Goal: Task Accomplishment & Management: Complete application form

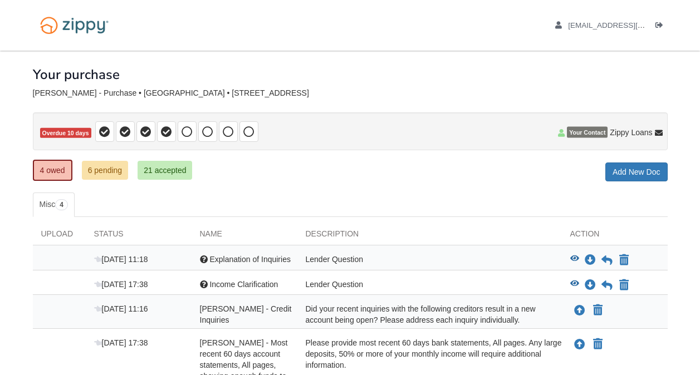
scroll to position [111, 0]
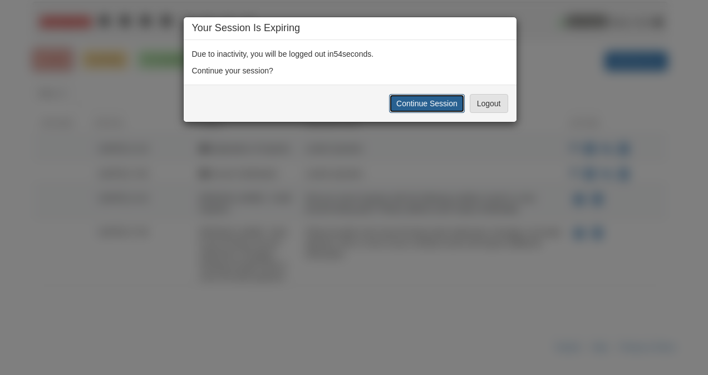
click at [411, 108] on button "Continue Session" at bounding box center [427, 103] width 76 height 19
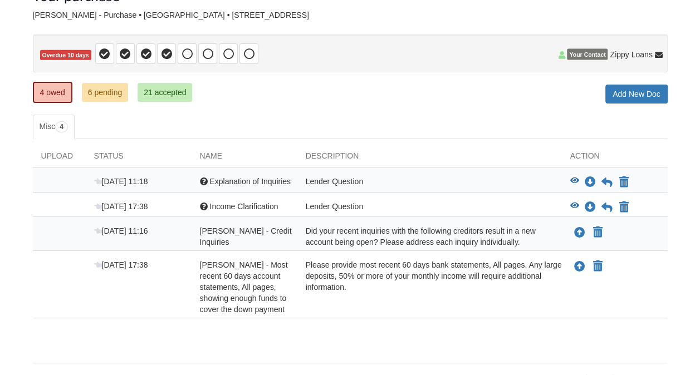
scroll to position [119, 0]
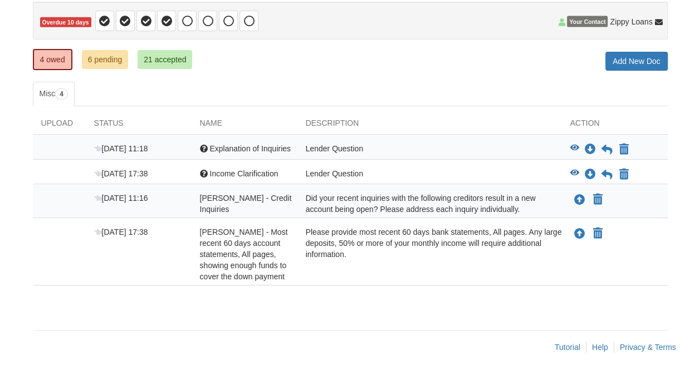
click at [119, 85] on ul "Misc 4" at bounding box center [350, 94] width 635 height 25
click at [572, 169] on icon "View Income Clarification" at bounding box center [574, 173] width 9 height 8
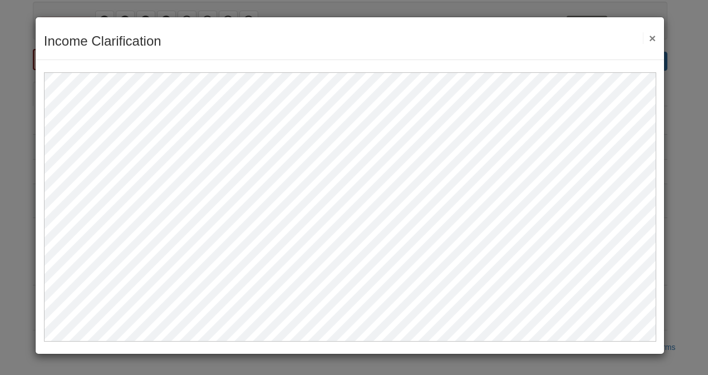
click at [649, 35] on button "×" at bounding box center [649, 38] width 13 height 12
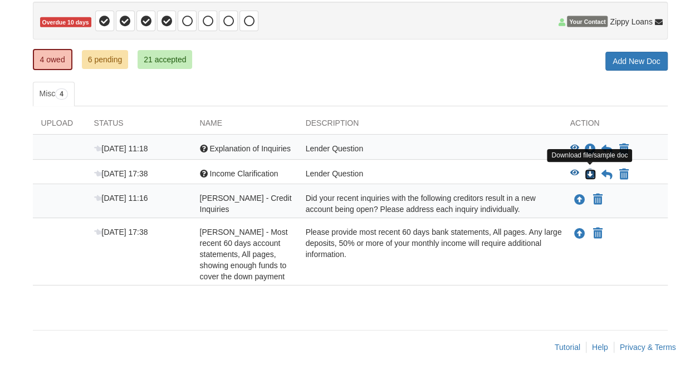
click at [590, 169] on icon "Download Income Clarification" at bounding box center [590, 174] width 11 height 11
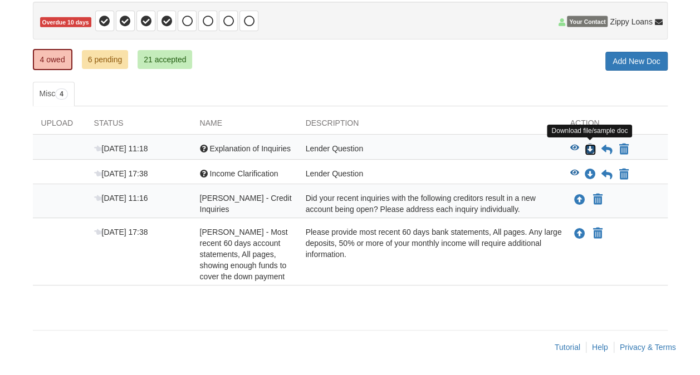
click at [591, 144] on icon "Download Explanation of Inquiries" at bounding box center [590, 149] width 11 height 11
click at [589, 144] on icon "Download Explanation of Inquiries" at bounding box center [590, 149] width 11 height 11
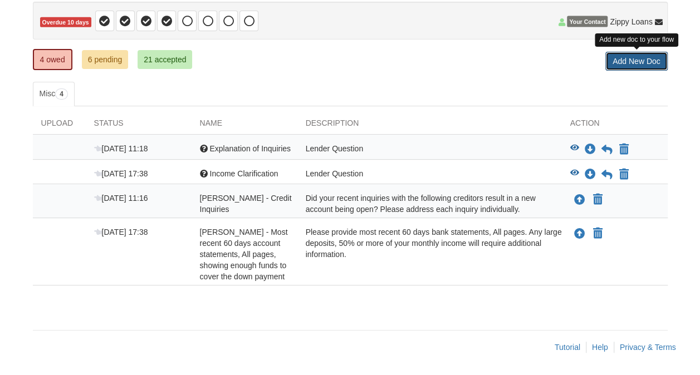
click at [634, 56] on link "Add New Doc" at bounding box center [636, 61] width 62 height 19
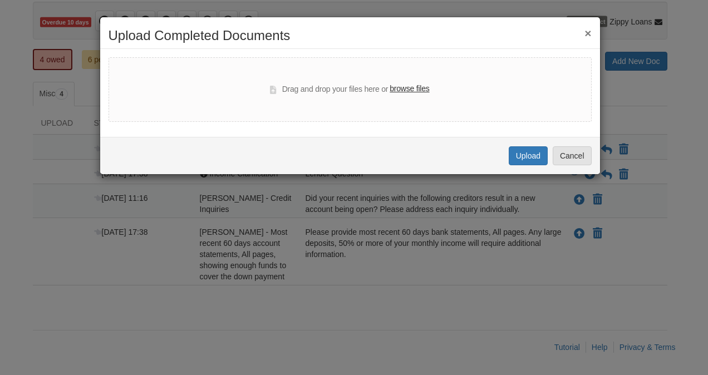
click at [410, 91] on label "browse files" at bounding box center [410, 89] width 40 height 12
click at [0, 0] on input "browse files" at bounding box center [0, 0] width 0 height 0
click at [570, 157] on button "Cancel" at bounding box center [572, 155] width 39 height 19
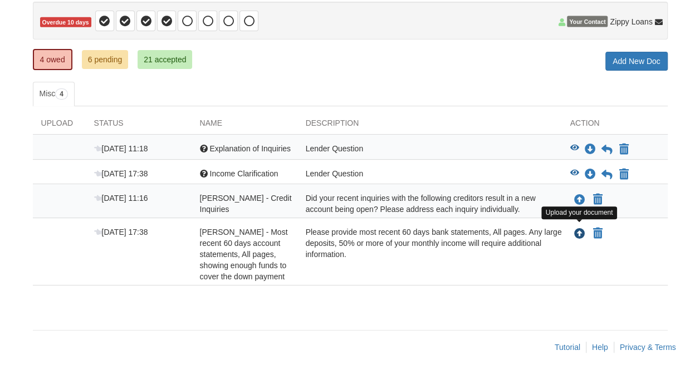
click at [575, 229] on icon "Upload Iris Rosario Melendez - Most recent 60 days account statements, All page…" at bounding box center [579, 234] width 11 height 11
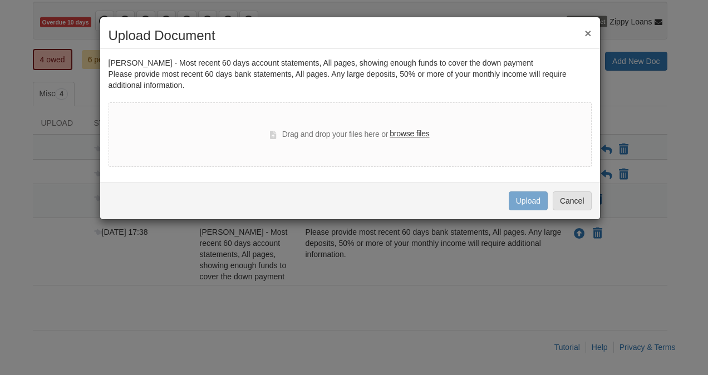
click at [402, 136] on label "browse files" at bounding box center [410, 134] width 40 height 12
click at [0, 0] on input "browse files" at bounding box center [0, 0] width 0 height 0
click at [578, 204] on button "Cancel" at bounding box center [572, 201] width 39 height 19
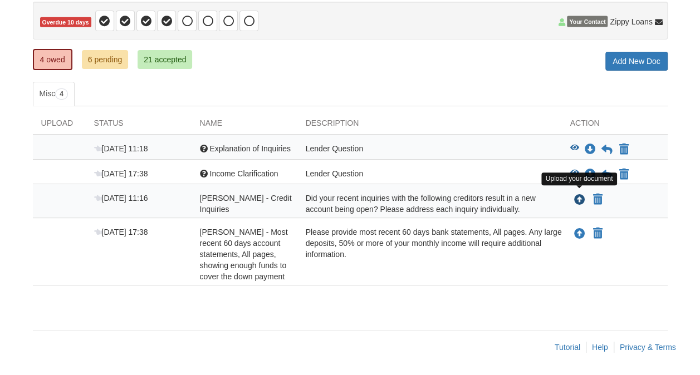
click at [584, 195] on icon "Upload Iris Rosario - Credit Inquiries" at bounding box center [579, 200] width 11 height 11
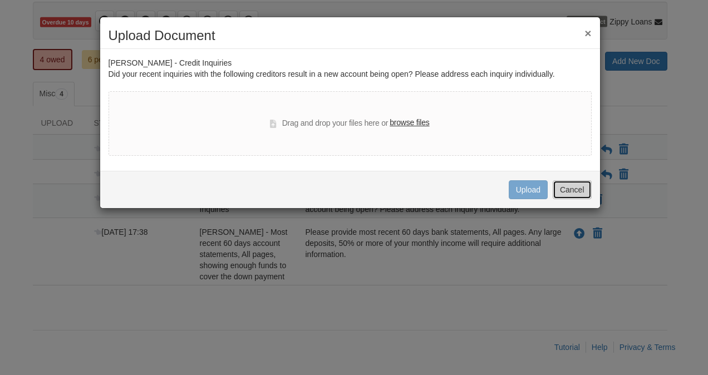
click at [580, 195] on button "Cancel" at bounding box center [572, 189] width 39 height 19
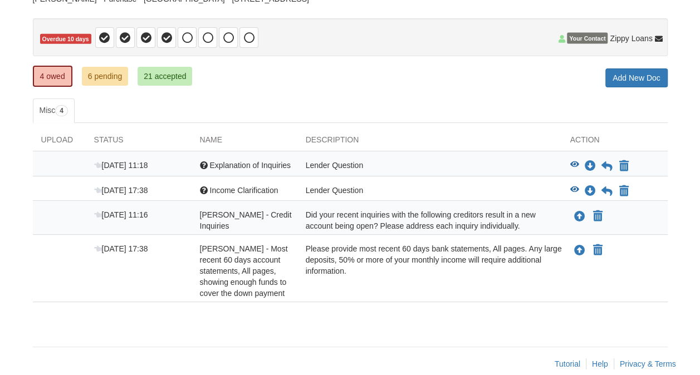
scroll to position [111, 0]
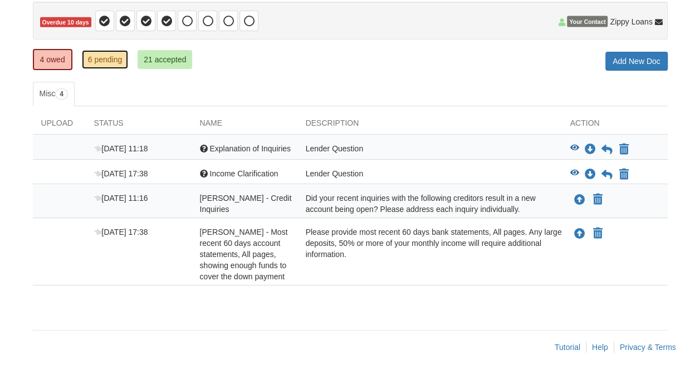
click at [103, 57] on link "6 pending" at bounding box center [105, 59] width 47 height 19
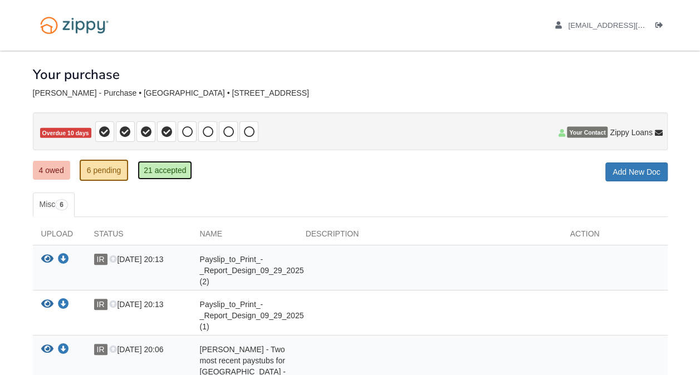
click at [184, 169] on link "21 accepted" at bounding box center [165, 170] width 55 height 19
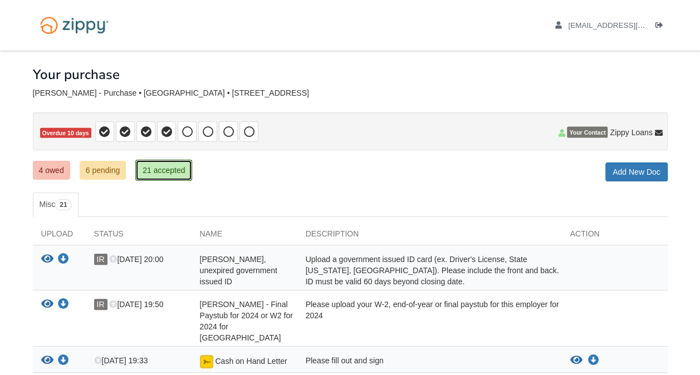
click at [161, 166] on link "21 accepted" at bounding box center [163, 170] width 57 height 21
click at [56, 172] on link "4 owed" at bounding box center [51, 170] width 37 height 19
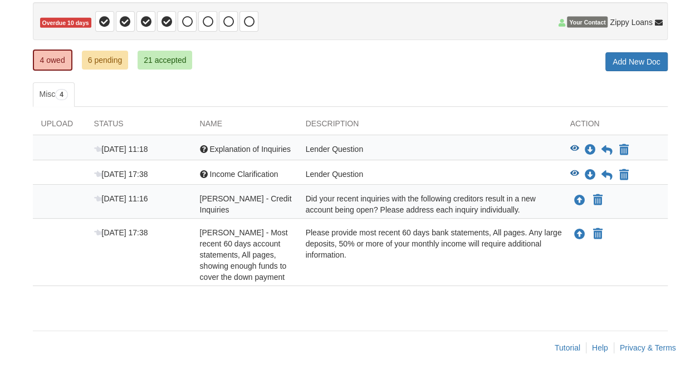
scroll to position [111, 0]
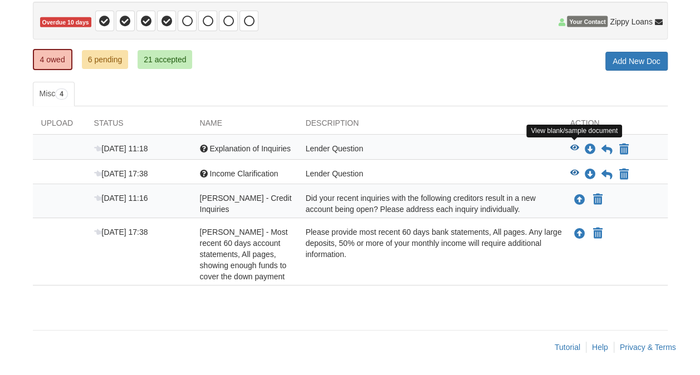
click at [574, 144] on icon "View Explanation of Inquiries" at bounding box center [574, 148] width 9 height 8
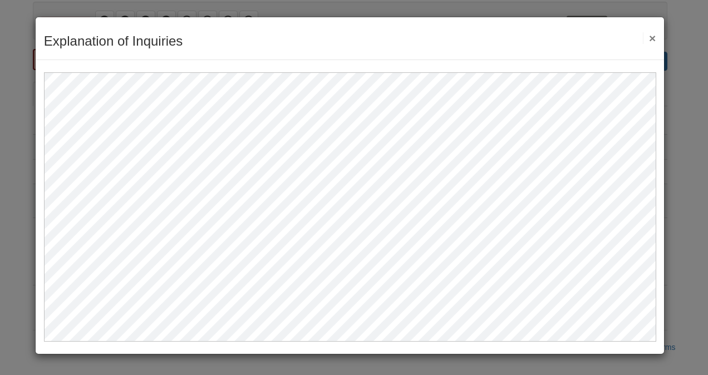
click at [650, 36] on button "×" at bounding box center [649, 38] width 13 height 12
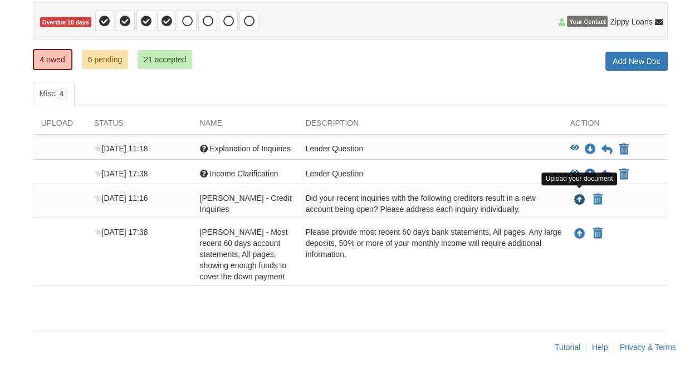
click at [580, 197] on icon "Upload Iris Rosario - Credit Inquiries" at bounding box center [579, 200] width 11 height 11
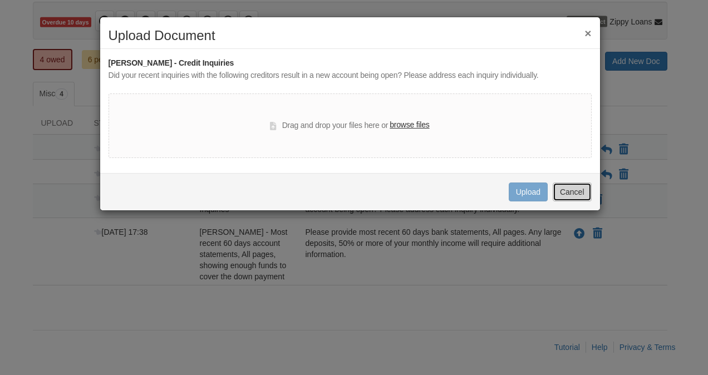
click at [581, 194] on button "Cancel" at bounding box center [572, 192] width 39 height 19
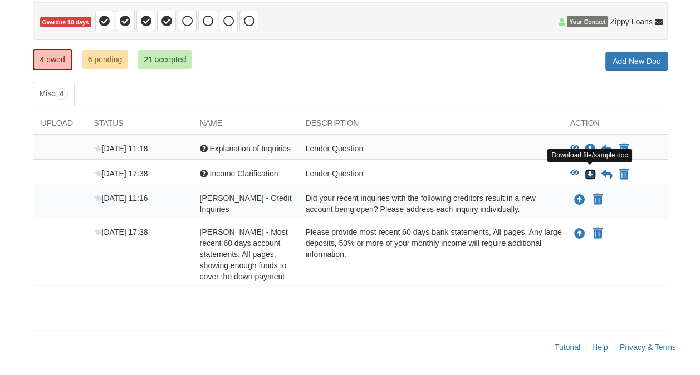
click at [591, 169] on icon "Download Income Clarification" at bounding box center [590, 174] width 11 height 11
click at [588, 172] on icon "Download Income Clarification" at bounding box center [590, 174] width 11 height 11
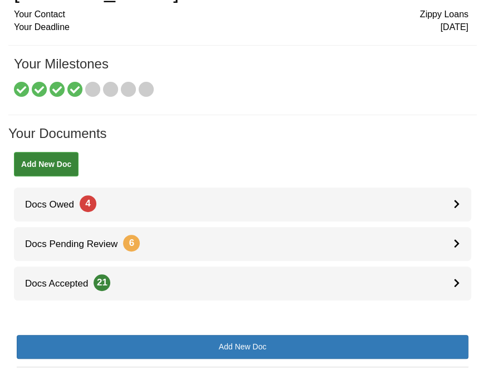
scroll to position [90, 0]
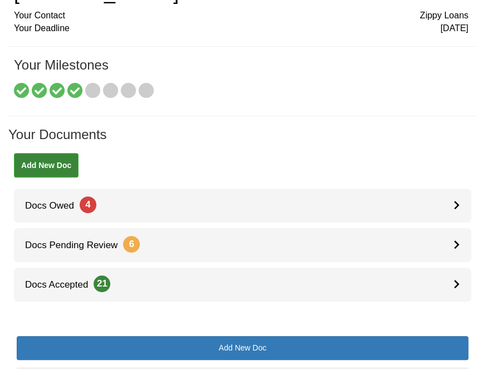
click at [410, 330] on div "× × × Pending Add Document Notice document will be included in the email sent t…" at bounding box center [243, 167] width 452 height 457
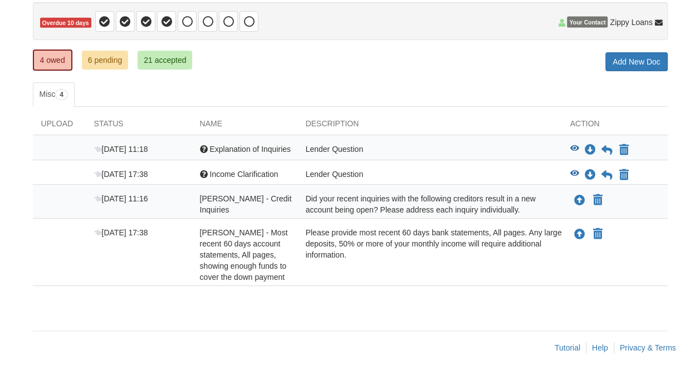
scroll to position [111, 0]
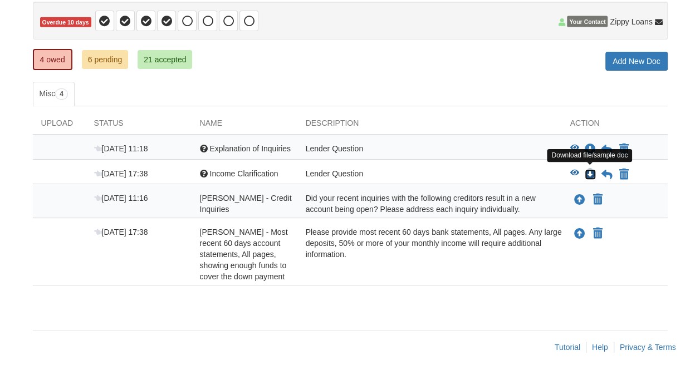
click at [590, 173] on icon "Download Income Clarification" at bounding box center [590, 174] width 11 height 11
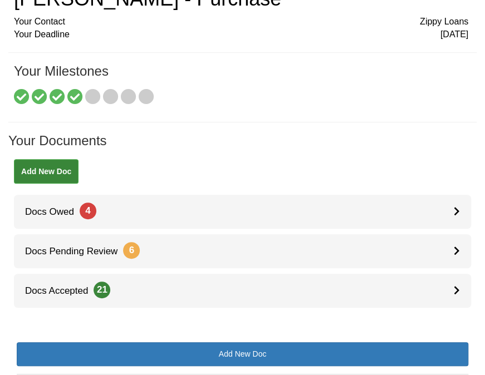
scroll to position [0, 0]
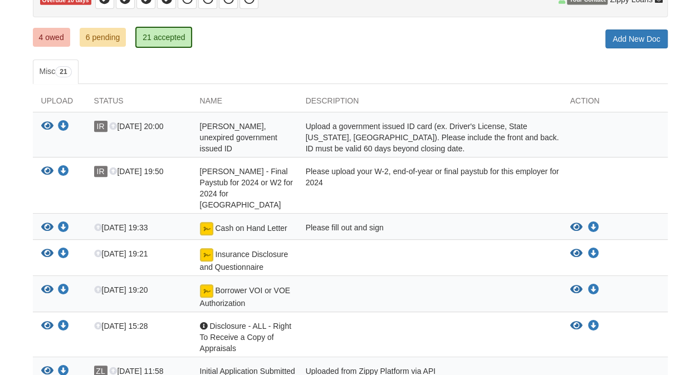
scroll to position [56, 0]
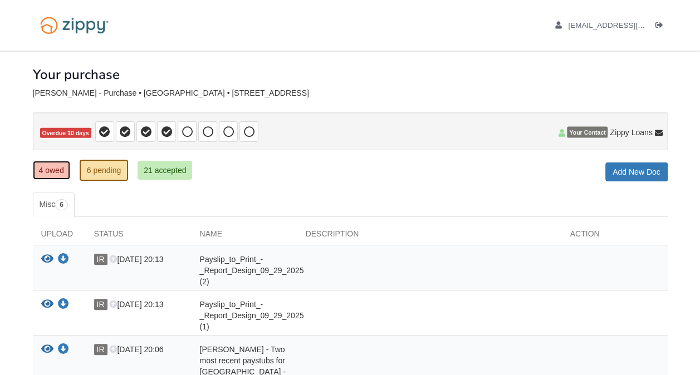
click at [45, 168] on link "4 owed" at bounding box center [51, 170] width 37 height 19
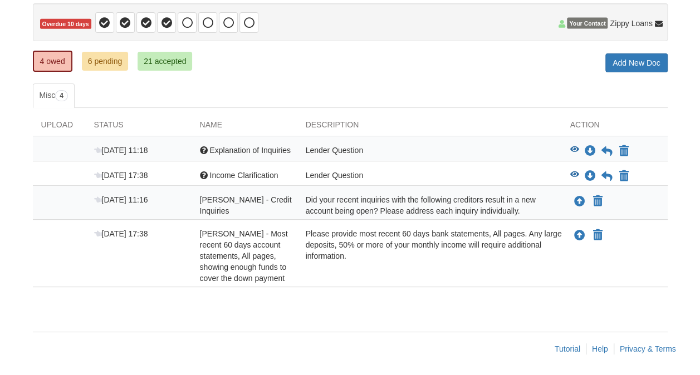
scroll to position [111, 0]
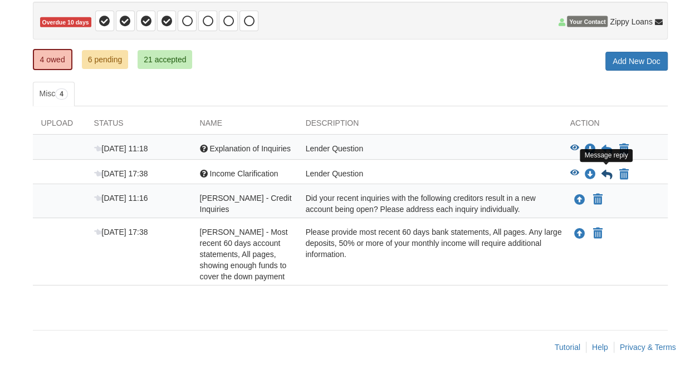
click at [611, 172] on div "View blank/sample document View blank/sample document Download file/sample doc …" at bounding box center [618, 174] width 97 height 13
click at [607, 169] on icon at bounding box center [606, 174] width 11 height 11
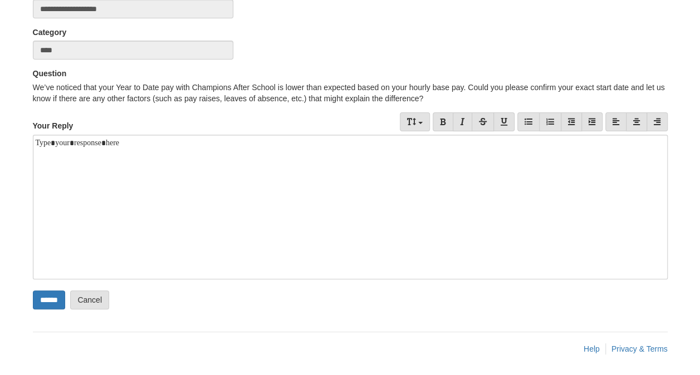
scroll to position [129, 0]
click at [130, 173] on div at bounding box center [350, 207] width 635 height 145
paste div
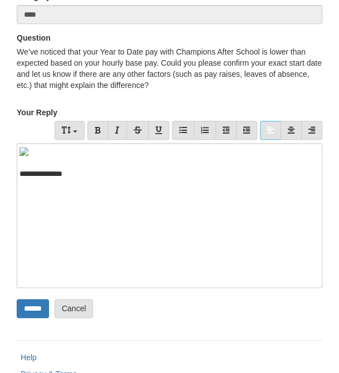
scroll to position [108, 0]
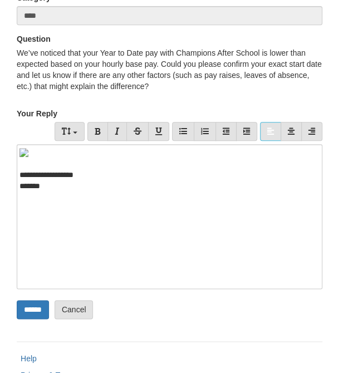
click at [47, 174] on div "**********" at bounding box center [165, 174] width 292 height 11
click at [29, 168] on div at bounding box center [169, 163] width 300 height 11
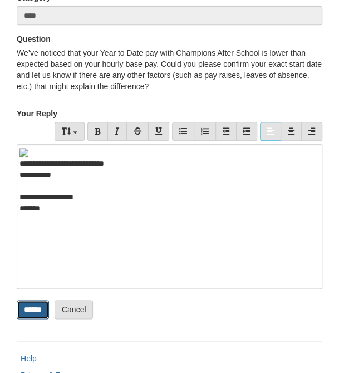
click at [43, 309] on input "******" at bounding box center [33, 309] width 32 height 19
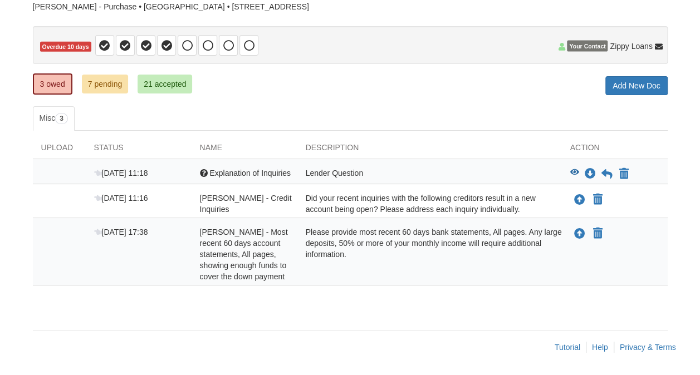
scroll to position [94, 0]
click at [608, 169] on icon at bounding box center [606, 174] width 11 height 11
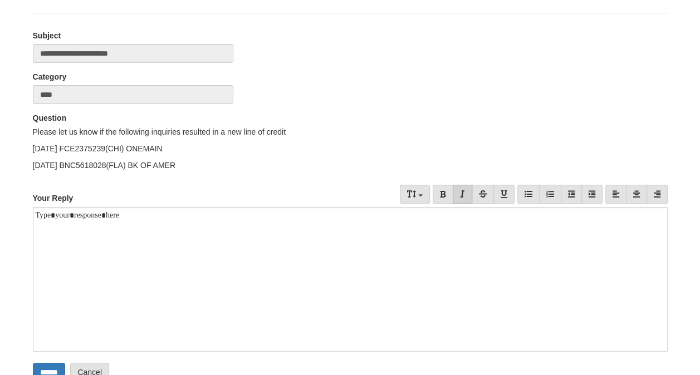
scroll to position [111, 0]
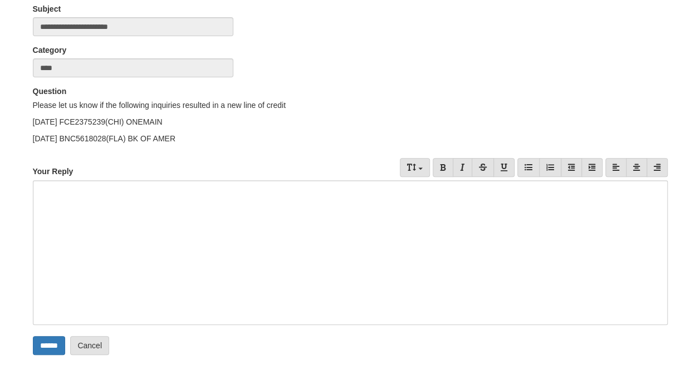
click at [195, 217] on div at bounding box center [350, 252] width 635 height 145
drag, startPoint x: 262, startPoint y: 185, endPoint x: 245, endPoint y: 188, distance: 17.6
click at [245, 188] on div "**********" at bounding box center [350, 252] width 635 height 144
click at [290, 195] on div "**********" at bounding box center [350, 252] width 635 height 144
click at [350, 194] on div "**********" at bounding box center [350, 252] width 635 height 144
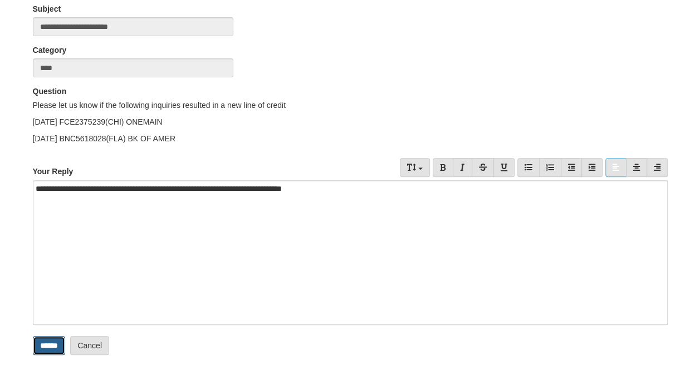
click at [62, 345] on input "******" at bounding box center [49, 345] width 32 height 19
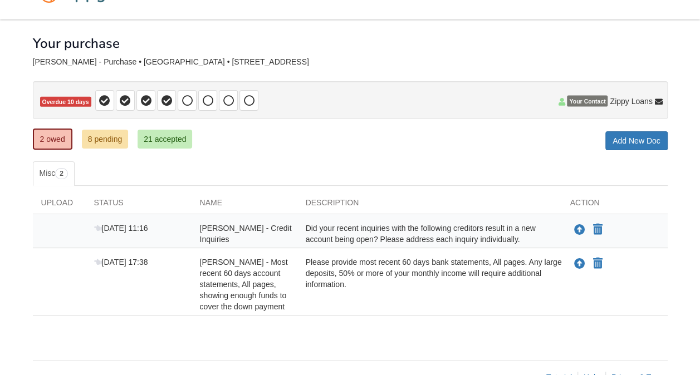
scroll to position [69, 0]
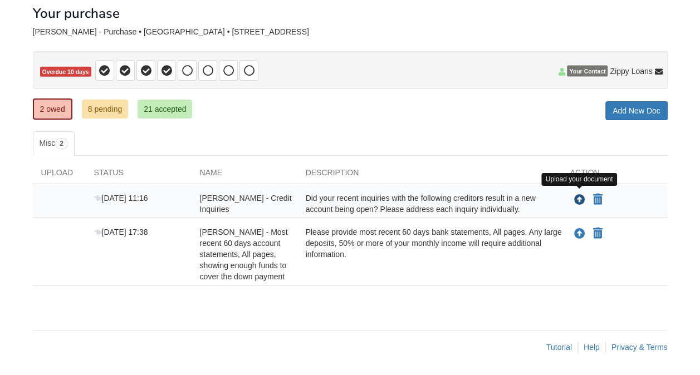
click at [580, 195] on icon "Upload Iris Rosario - Credit Inquiries" at bounding box center [579, 200] width 11 height 11
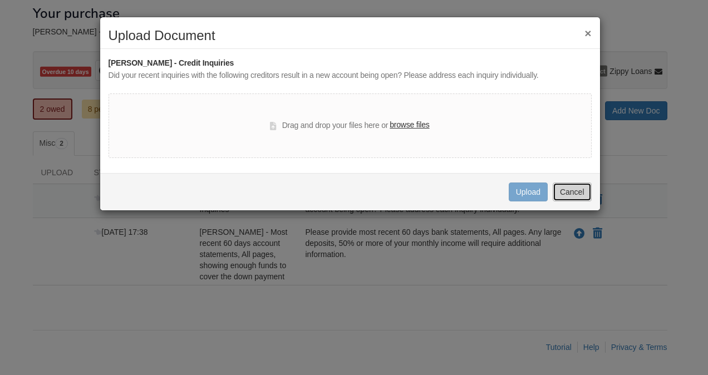
click at [571, 194] on button "Cancel" at bounding box center [572, 192] width 39 height 19
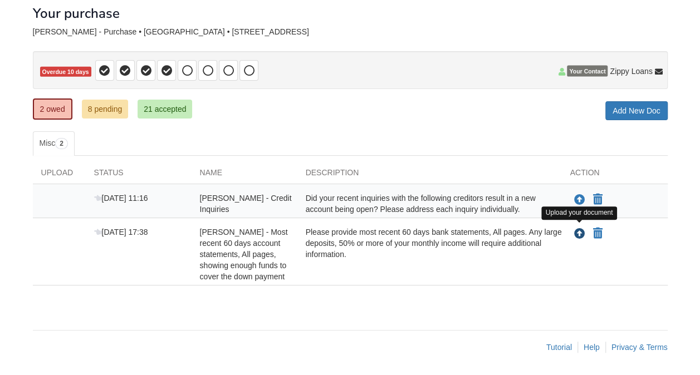
click at [580, 229] on icon "Upload Iris Rosario Melendez - Most recent 60 days account statements, All page…" at bounding box center [579, 234] width 11 height 11
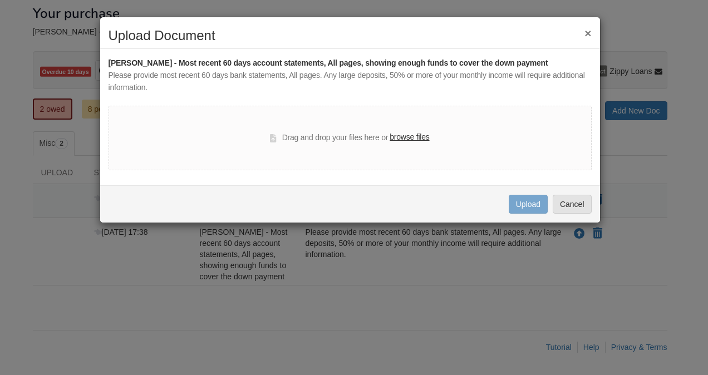
click at [418, 135] on label "browse files" at bounding box center [410, 137] width 40 height 12
click at [0, 0] on input "browse files" at bounding box center [0, 0] width 0 height 0
click at [575, 205] on button "Cancel" at bounding box center [572, 204] width 39 height 19
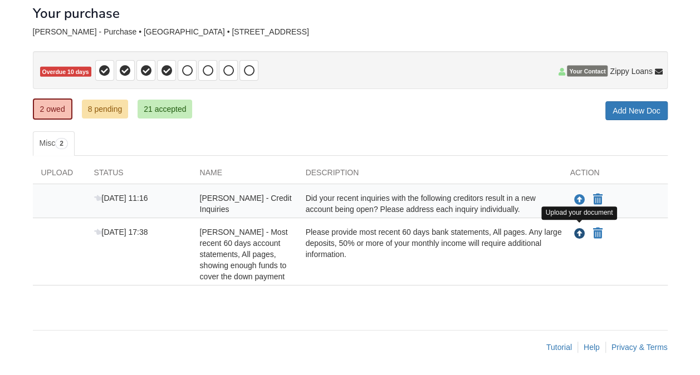
click at [576, 229] on icon "Upload Iris Rosario Melendez - Most recent 60 days account statements, All page…" at bounding box center [579, 234] width 11 height 11
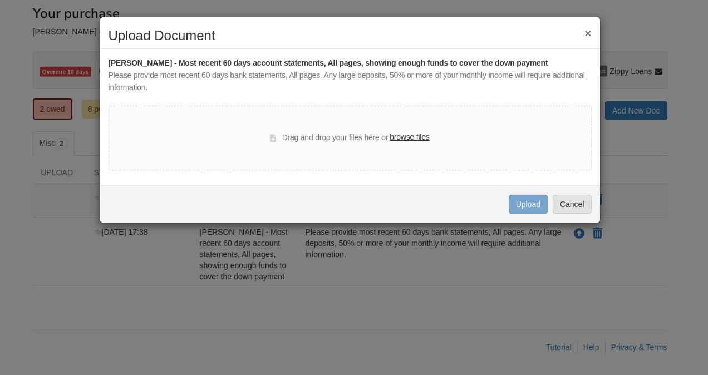
click at [399, 135] on label "browse files" at bounding box center [410, 137] width 40 height 12
click at [0, 0] on input "browse files" at bounding box center [0, 0] width 0 height 0
click at [581, 207] on button "Cancel" at bounding box center [572, 204] width 39 height 19
